Goal: Task Accomplishment & Management: Manage account settings

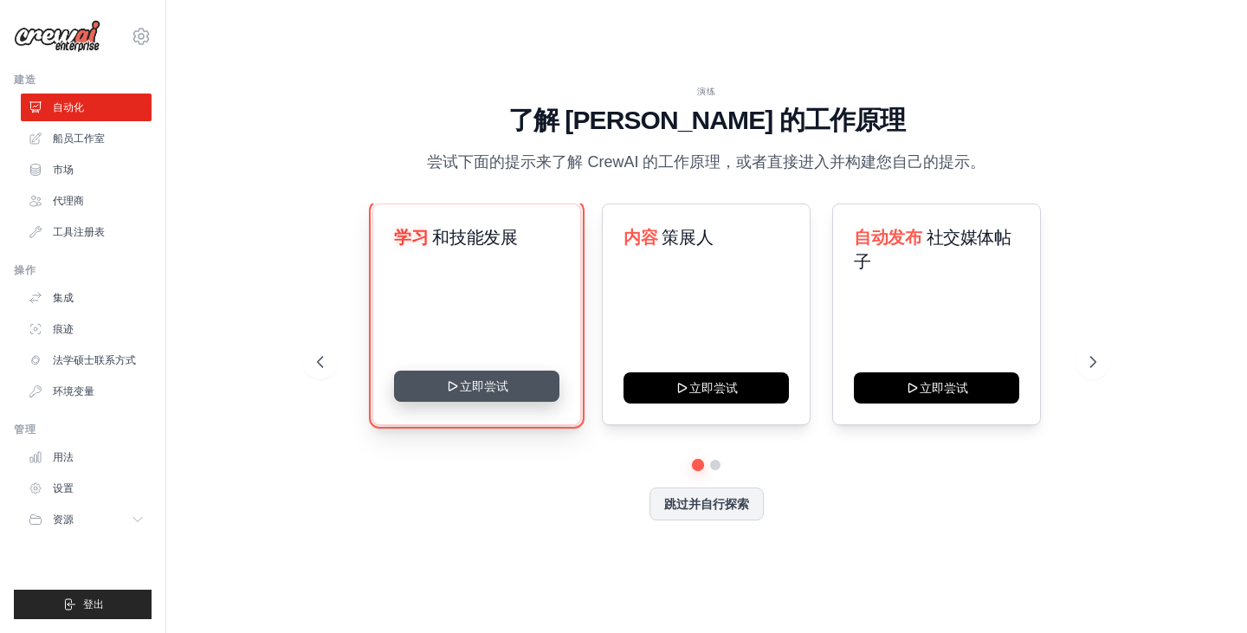
click at [496, 378] on button "立即尝试" at bounding box center [476, 386] width 165 height 31
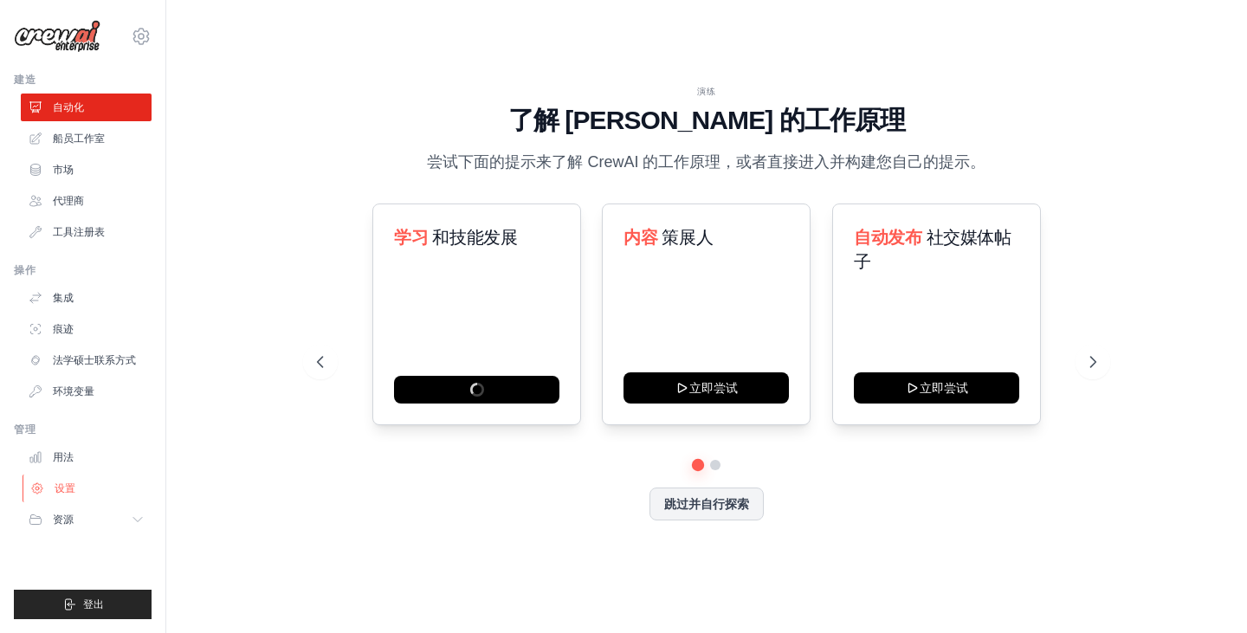
click at [76, 492] on link "设置" at bounding box center [88, 489] width 131 height 28
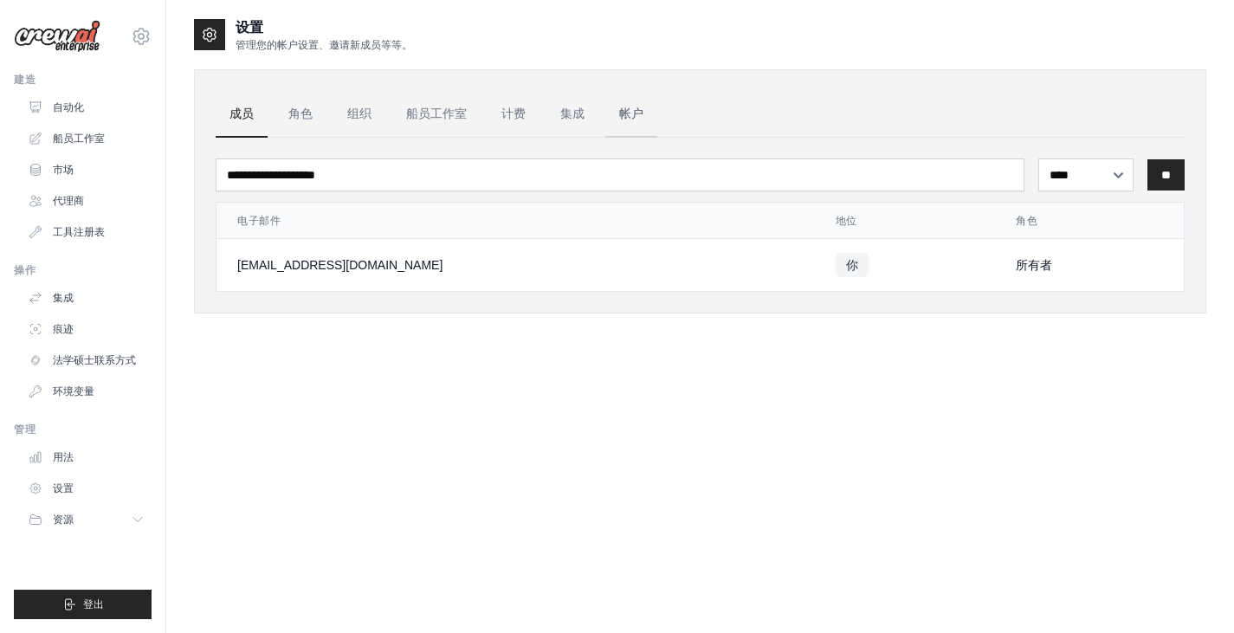
click at [639, 108] on font "帐户" at bounding box center [631, 114] width 24 height 14
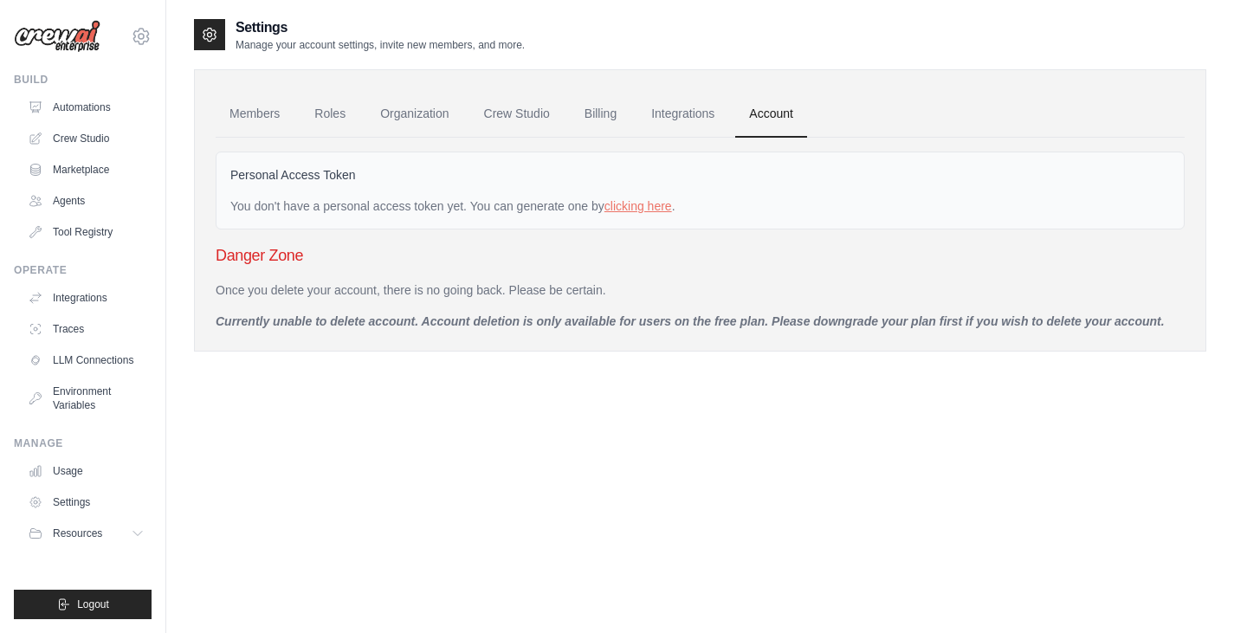
click at [631, 108] on link "Billing" at bounding box center [601, 114] width 60 height 47
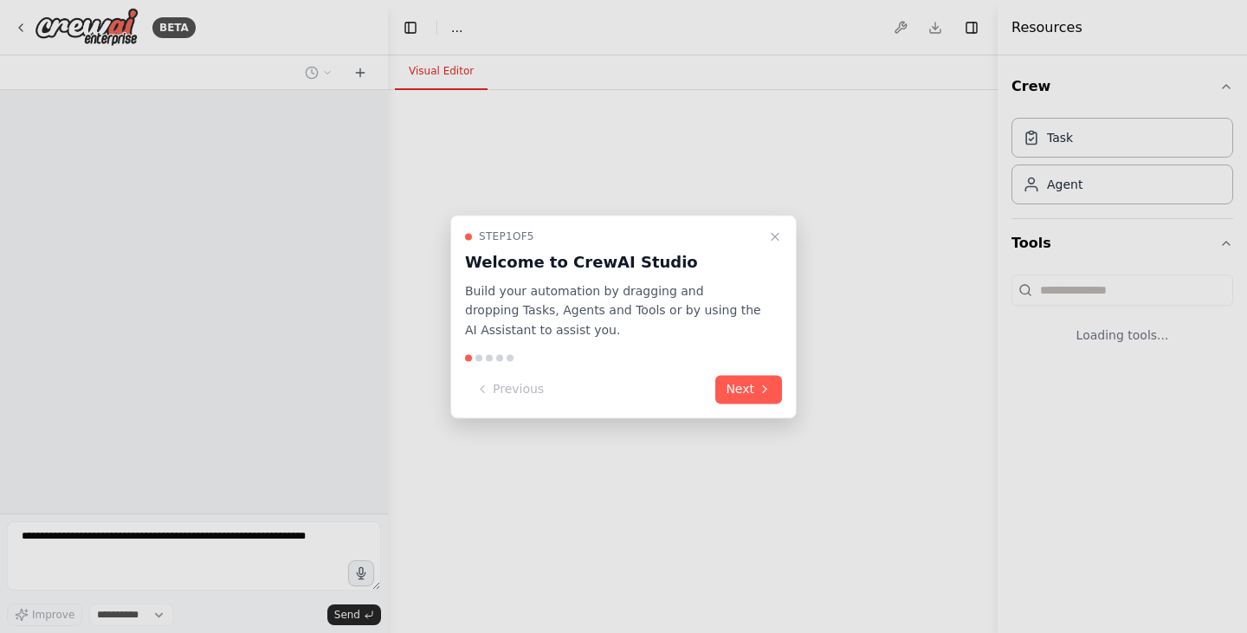
select select "****"
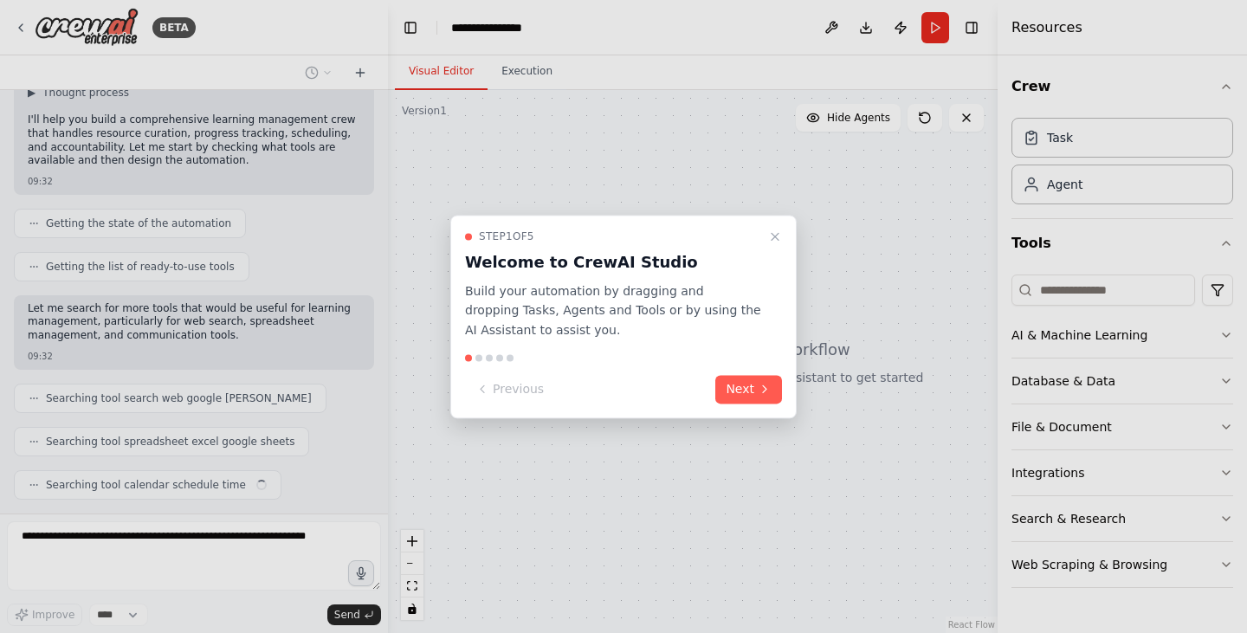
scroll to position [173, 0]
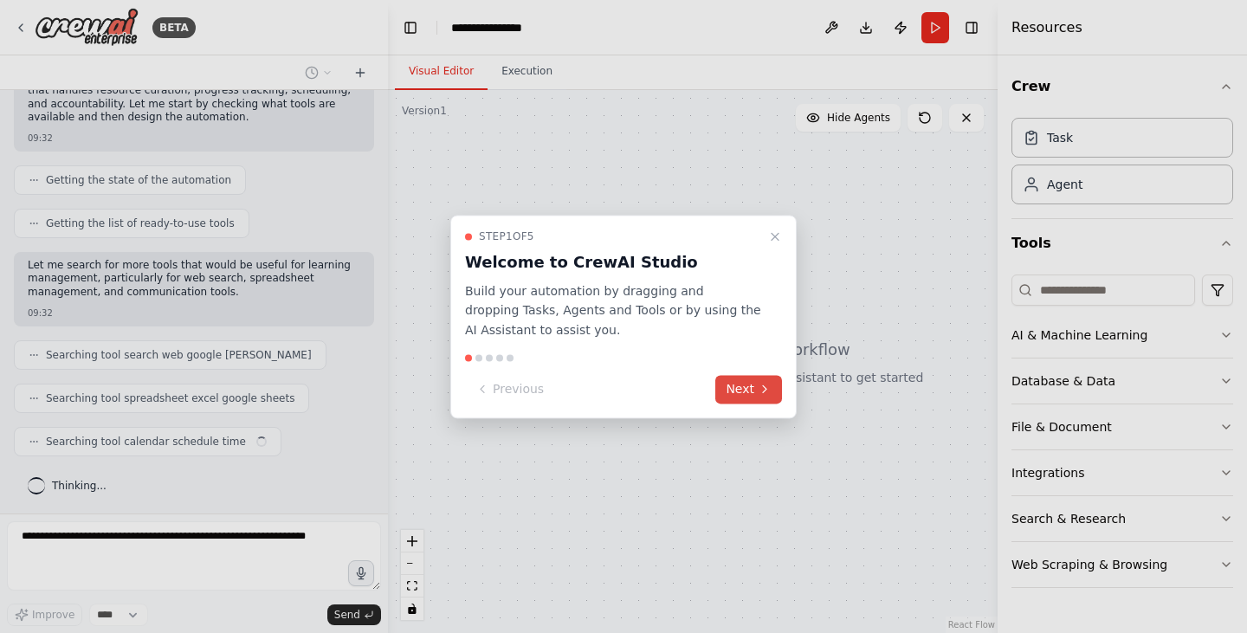
click at [761, 389] on icon at bounding box center [765, 390] width 14 height 14
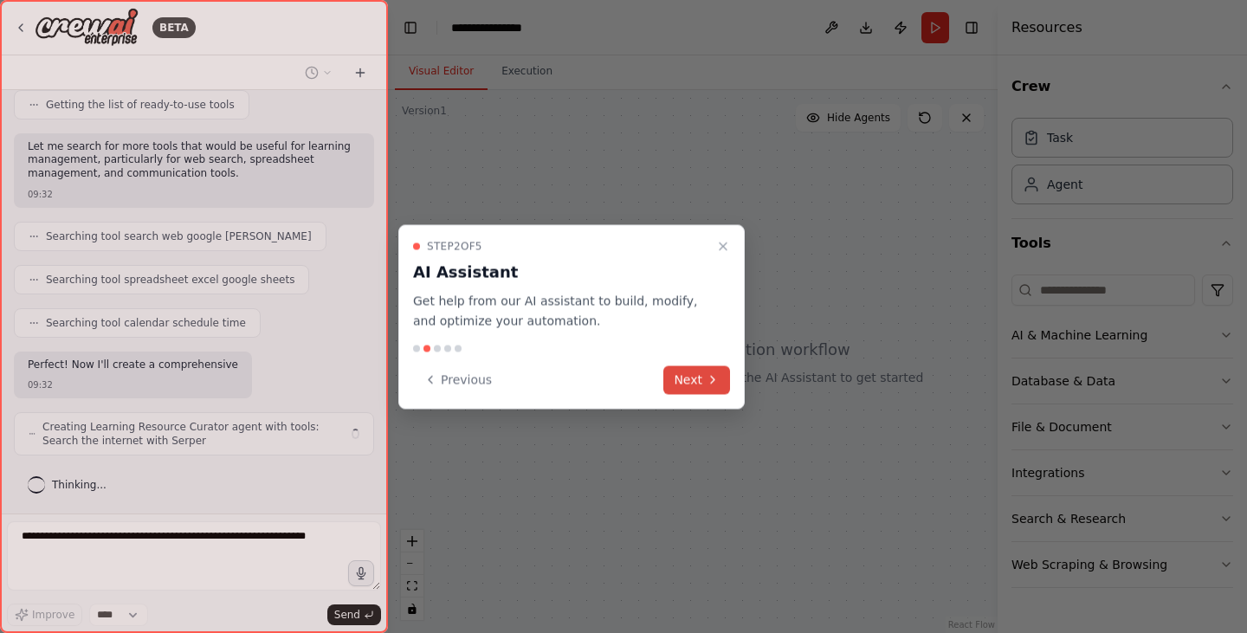
scroll to position [305, 0]
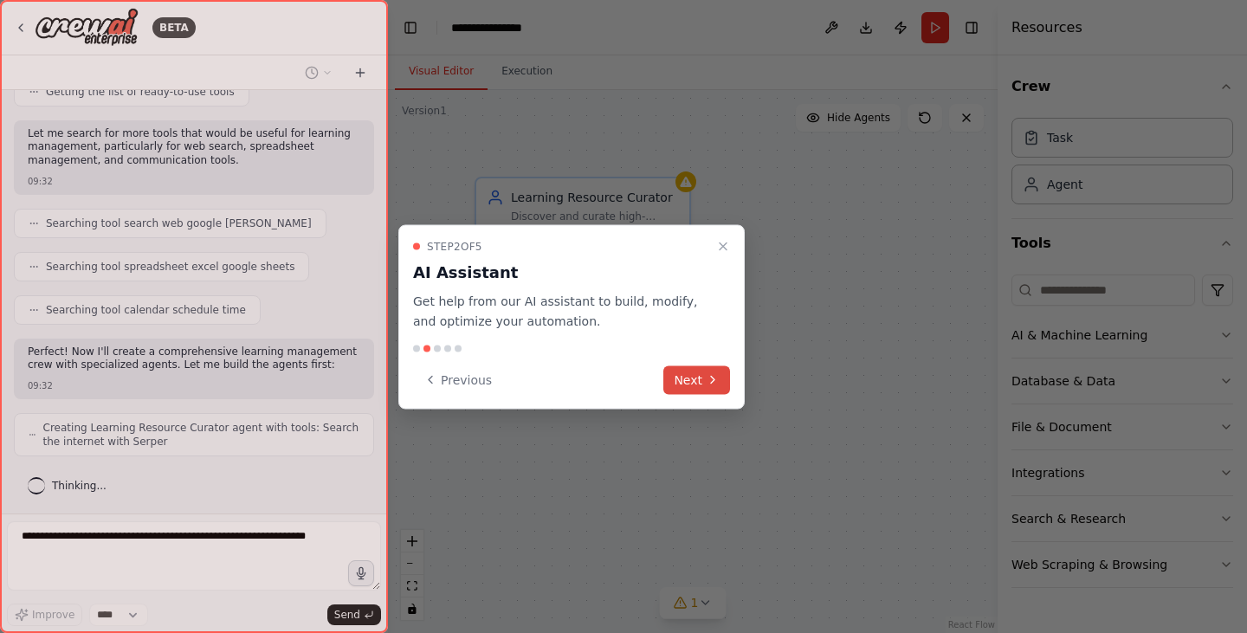
click at [696, 384] on button "Next" at bounding box center [697, 380] width 67 height 29
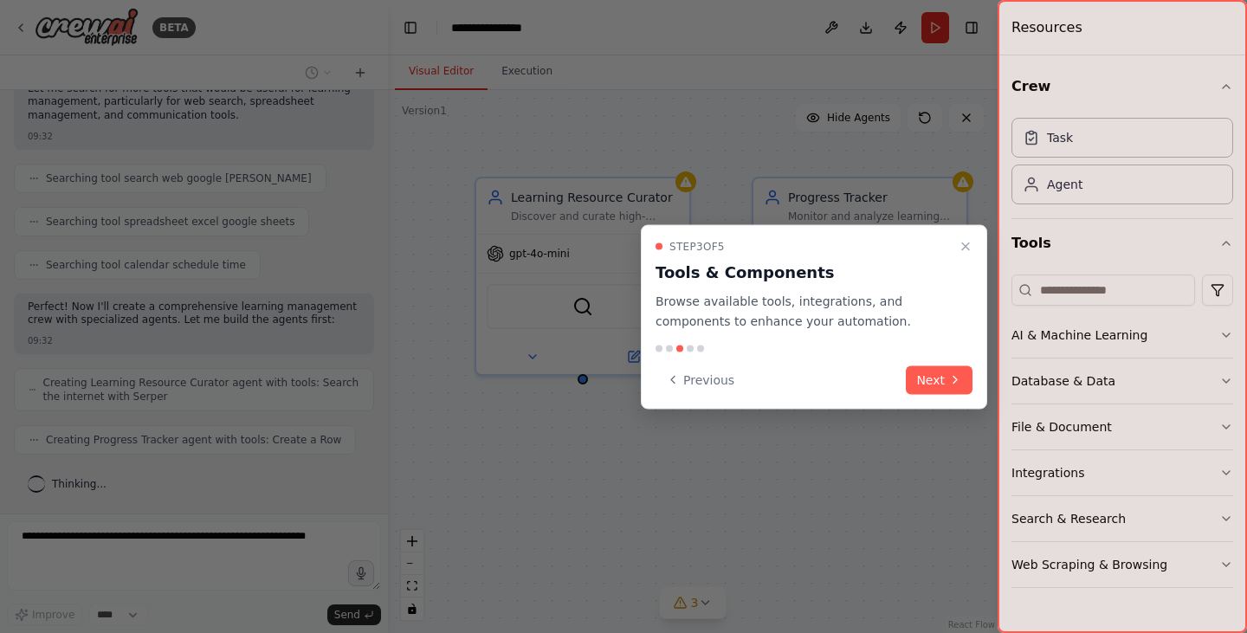
scroll to position [348, 0]
click at [950, 379] on icon at bounding box center [956, 380] width 14 height 14
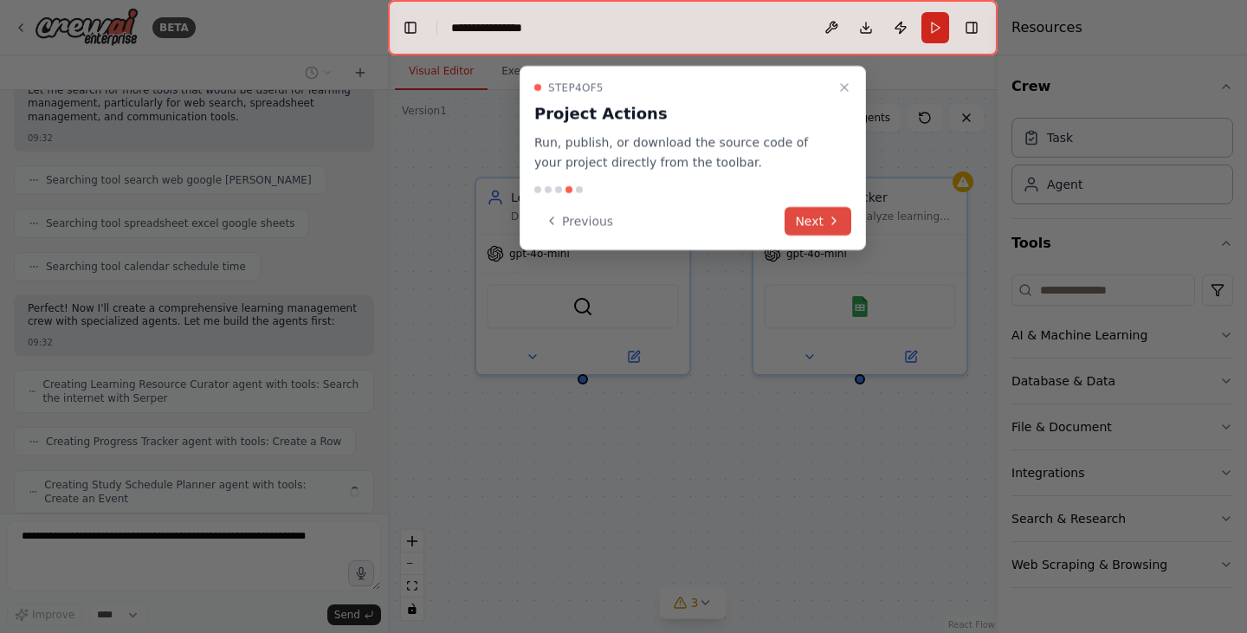
scroll to position [405, 0]
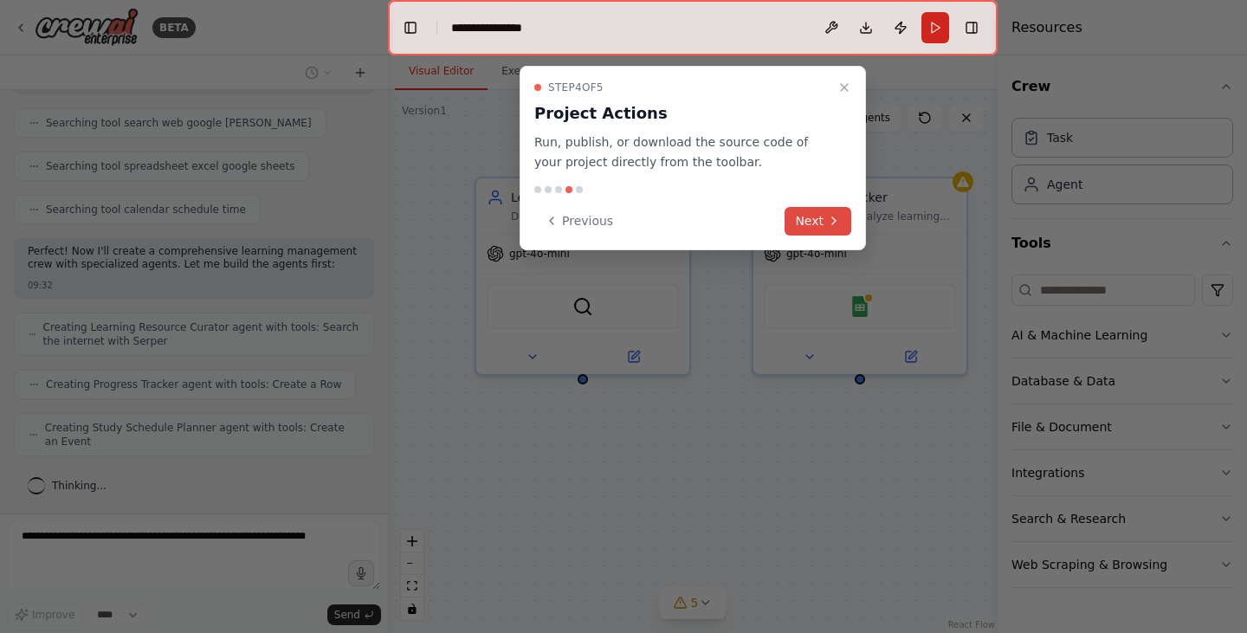
click at [826, 224] on button "Next" at bounding box center [818, 221] width 67 height 29
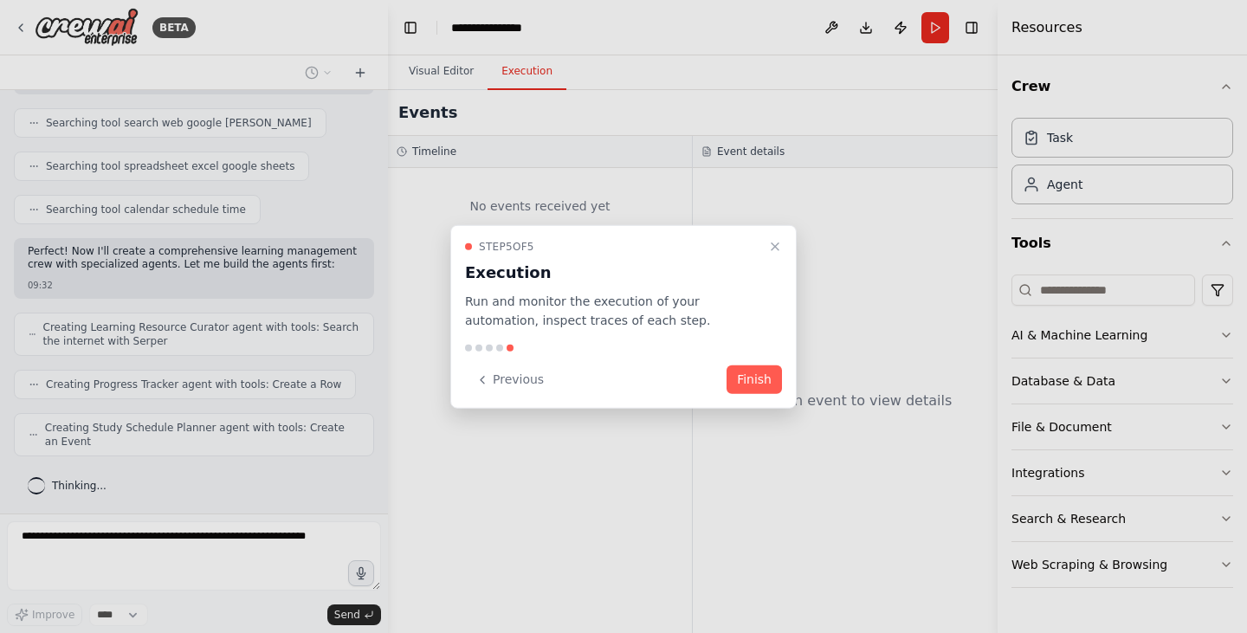
scroll to position [463, 0]
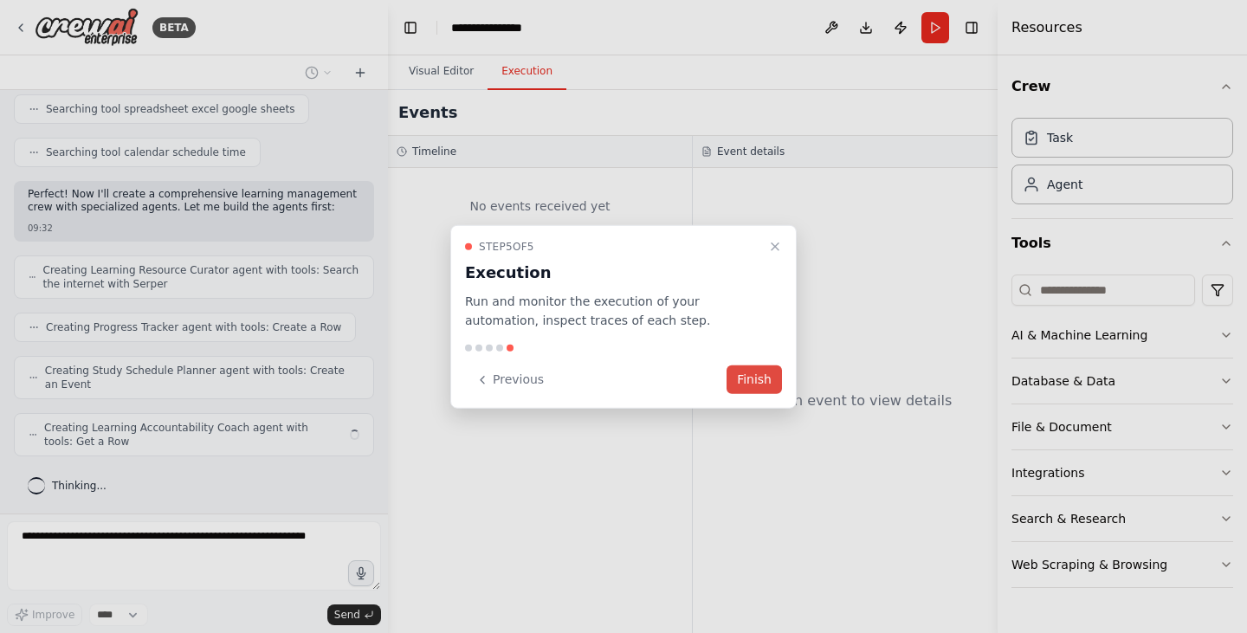
click at [758, 385] on button "Finish" at bounding box center [754, 380] width 55 height 29
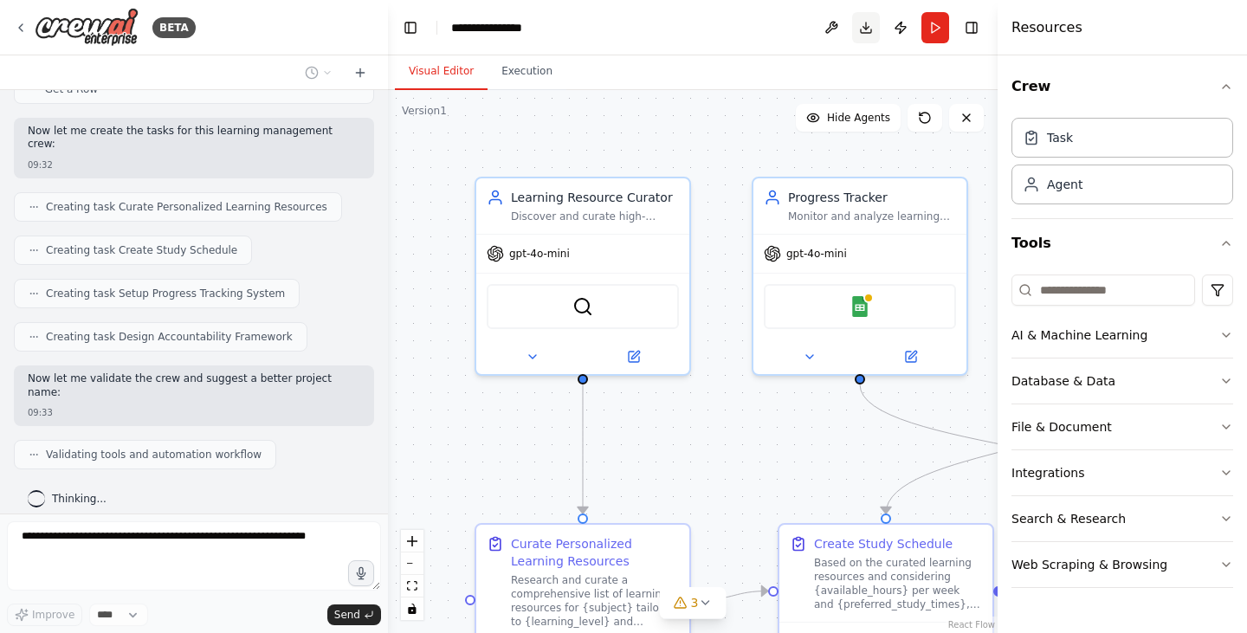
scroll to position [872, 0]
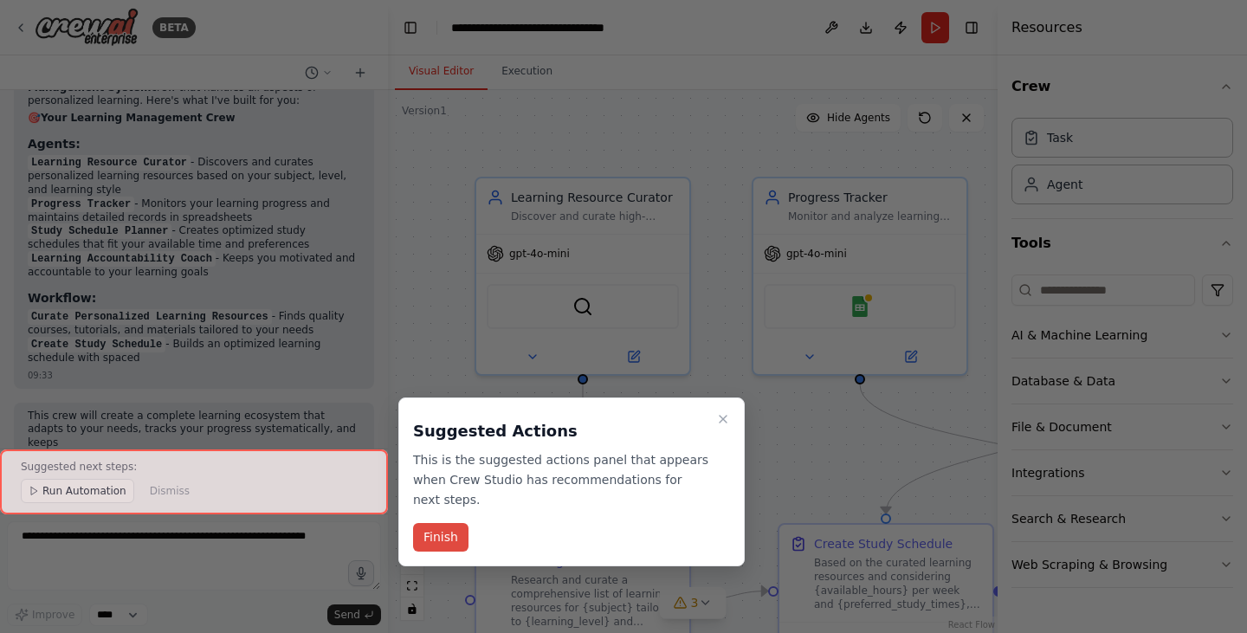
click at [450, 534] on button "Finish" at bounding box center [440, 537] width 55 height 29
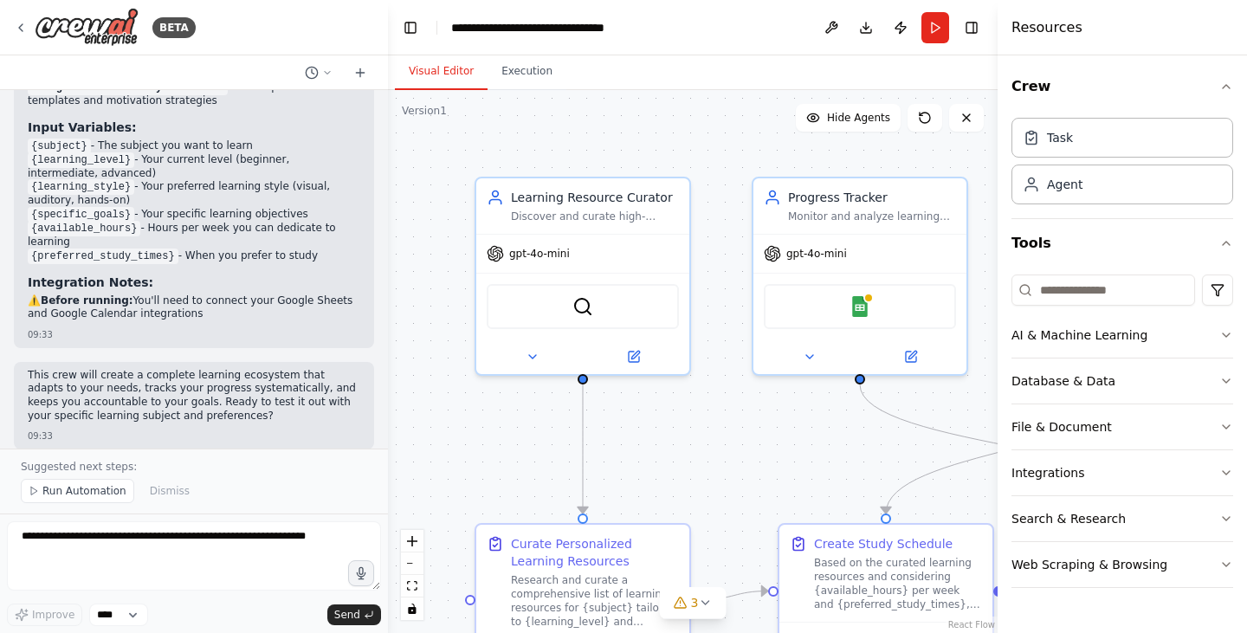
scroll to position [1621, 0]
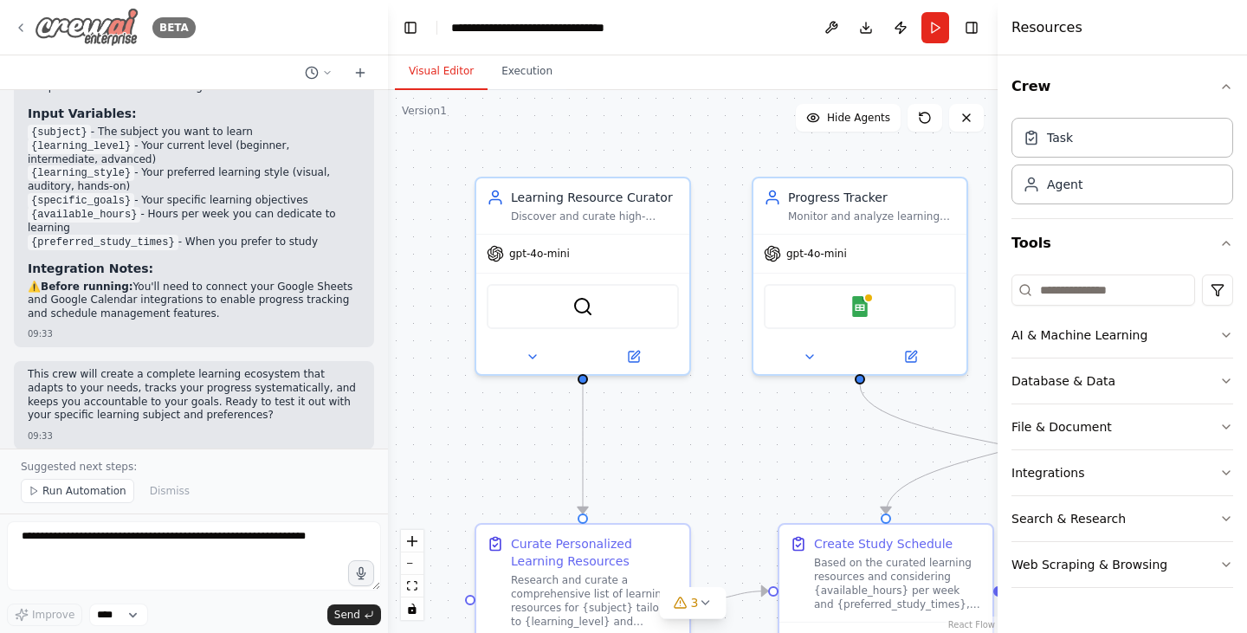
click at [23, 23] on icon at bounding box center [21, 28] width 14 height 14
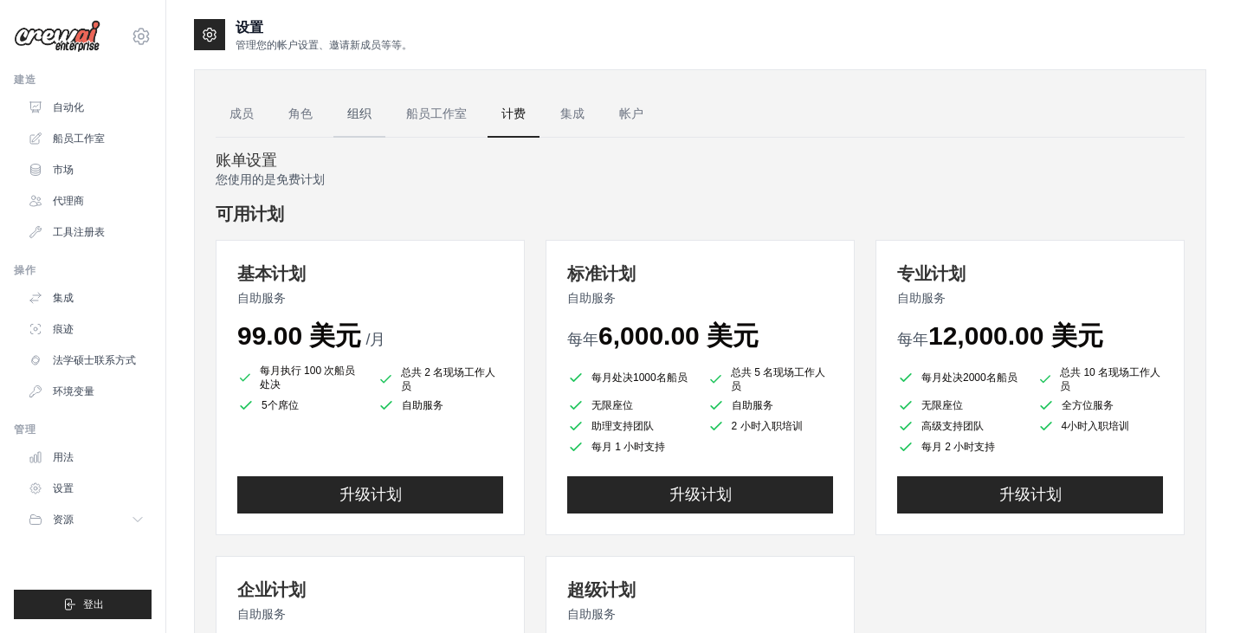
click at [358, 109] on font "组织" at bounding box center [359, 114] width 24 height 14
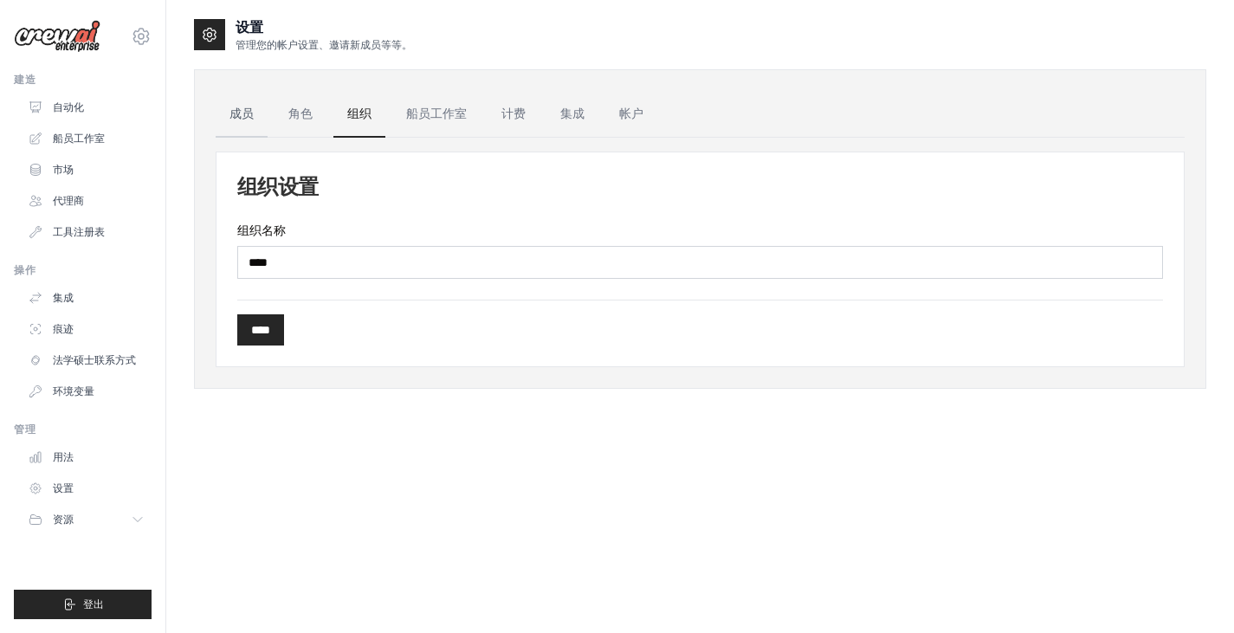
click at [241, 112] on font "成员" at bounding box center [242, 114] width 24 height 14
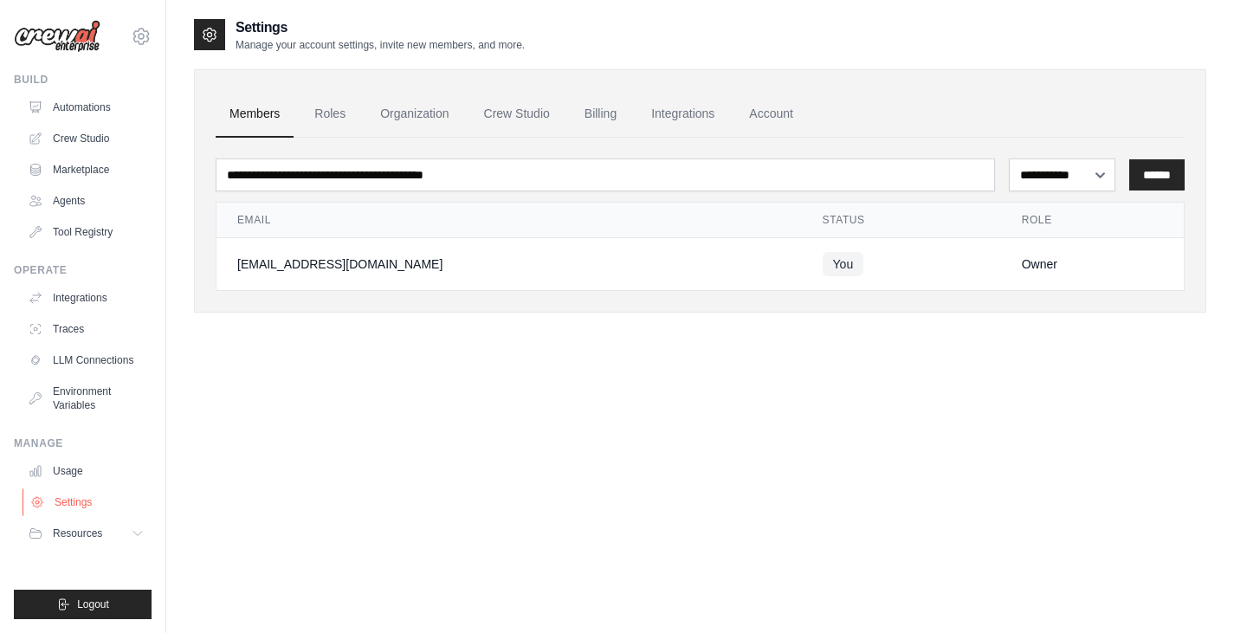
click at [90, 504] on link "Settings" at bounding box center [88, 503] width 131 height 28
click at [550, 110] on link "Crew Studio" at bounding box center [517, 114] width 94 height 47
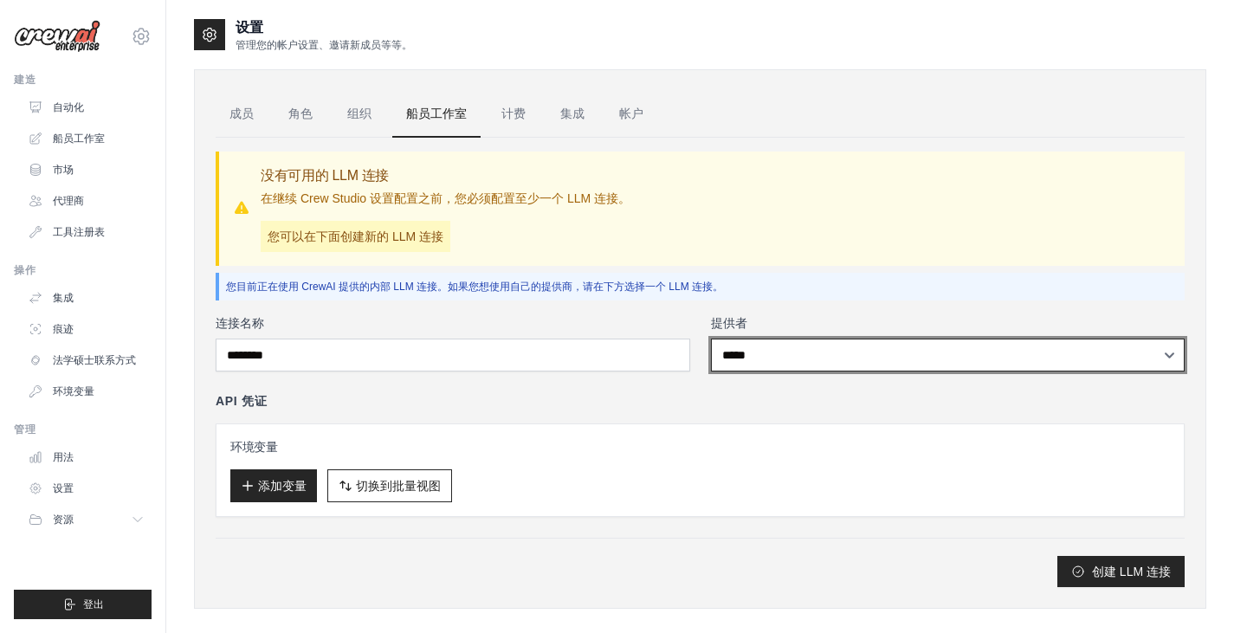
click at [1165, 353] on select "***** ****** ** ***" at bounding box center [948, 355] width 475 height 33
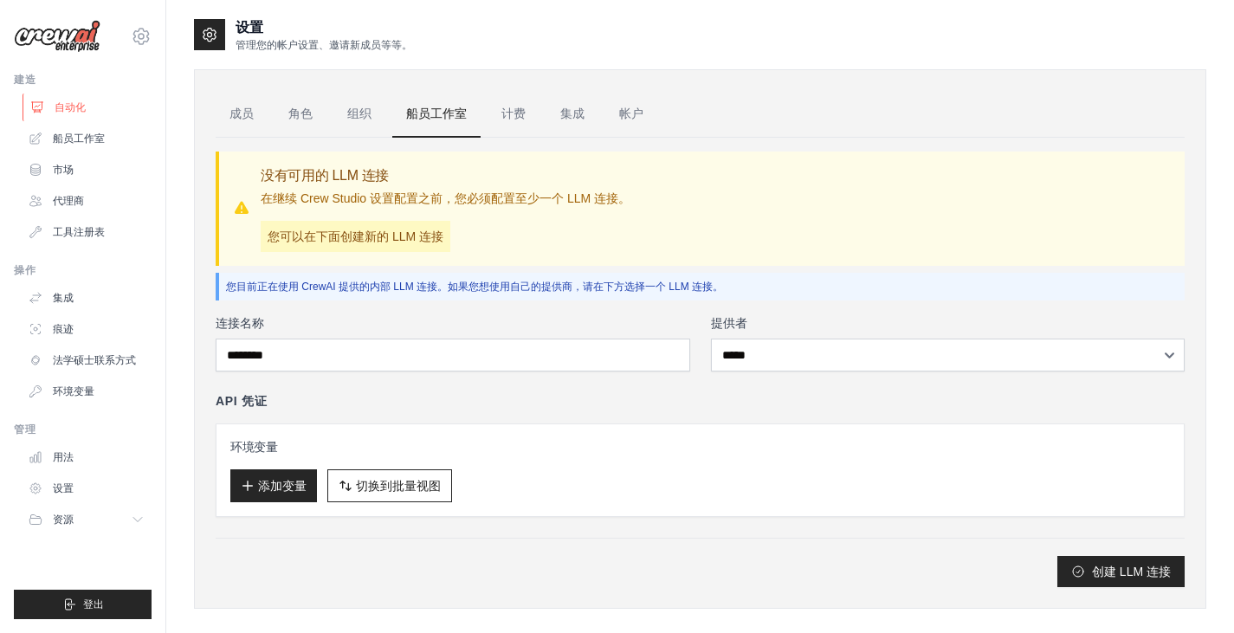
click at [72, 105] on font "自动化" at bounding box center [70, 107] width 31 height 12
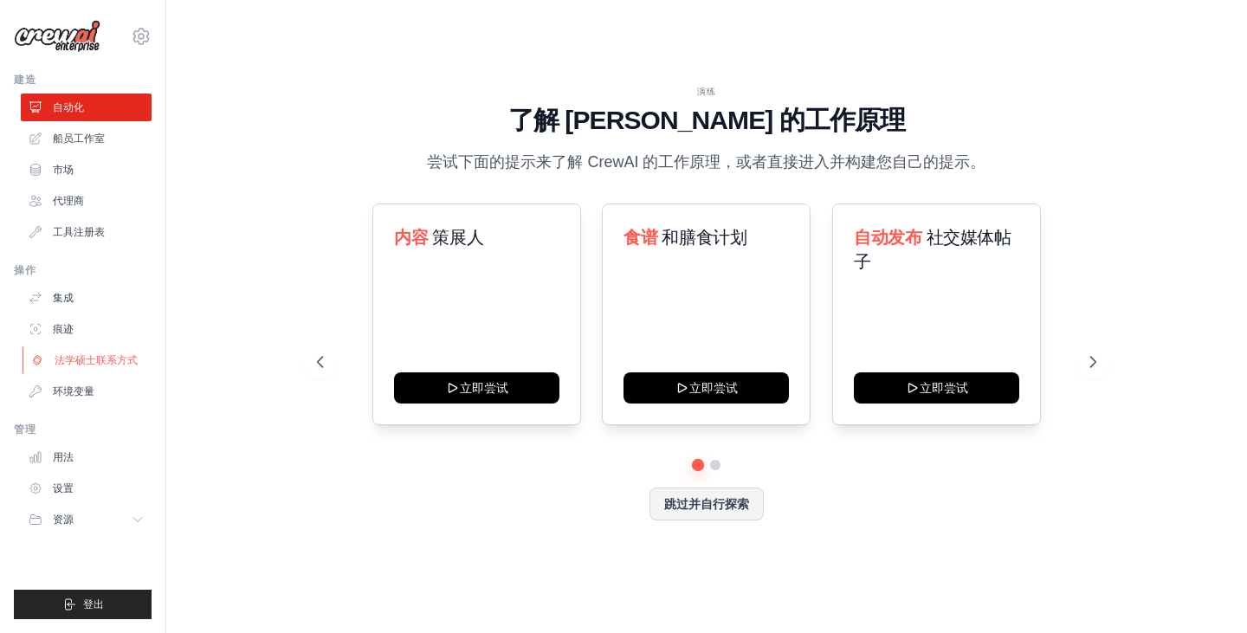
click at [131, 358] on font "法学硕士联系方式" at bounding box center [96, 360] width 83 height 12
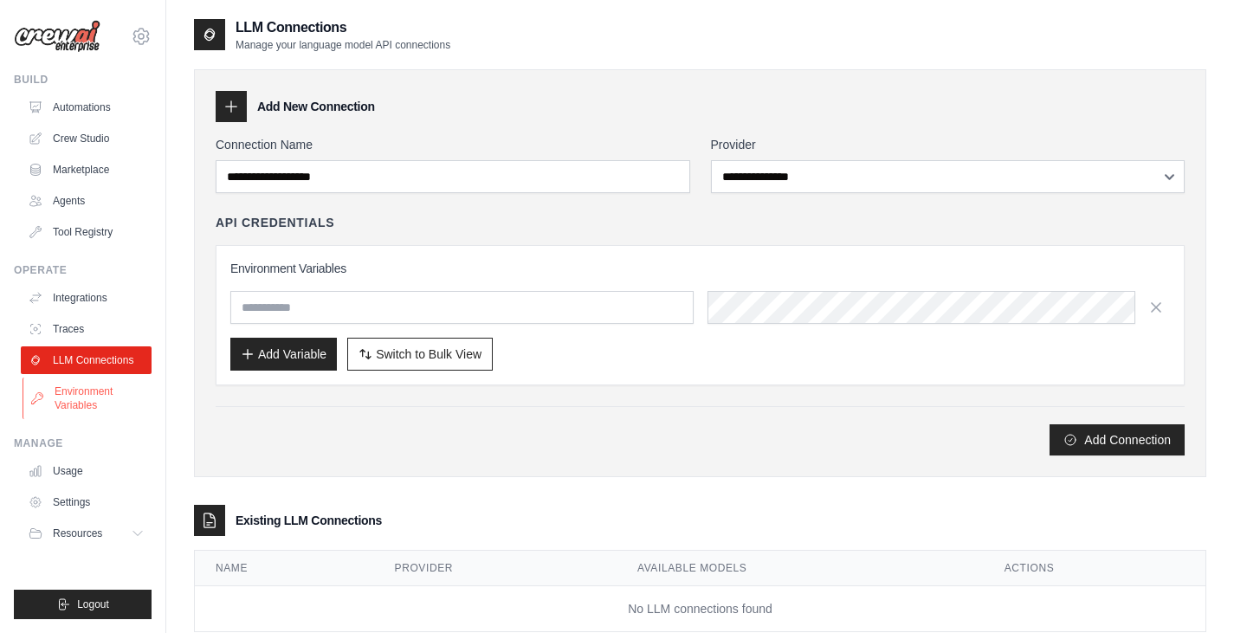
click at [124, 407] on link "Environment Variables" at bounding box center [88, 399] width 131 height 42
